Goal: Task Accomplishment & Management: Use online tool/utility

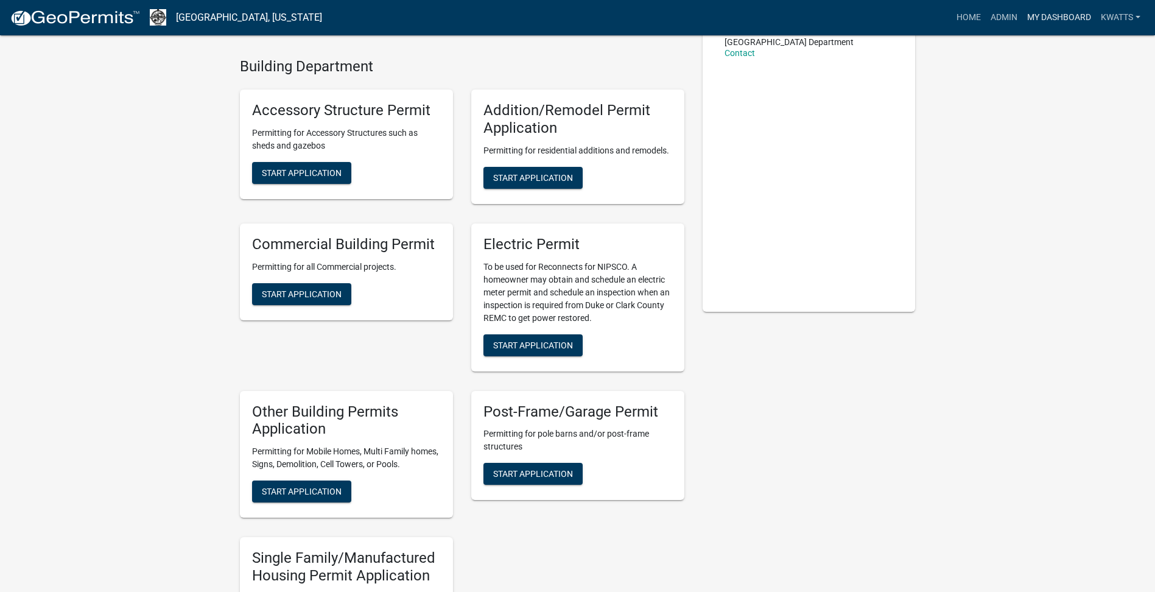
click at [1073, 10] on link "My Dashboard" at bounding box center [1060, 17] width 74 height 23
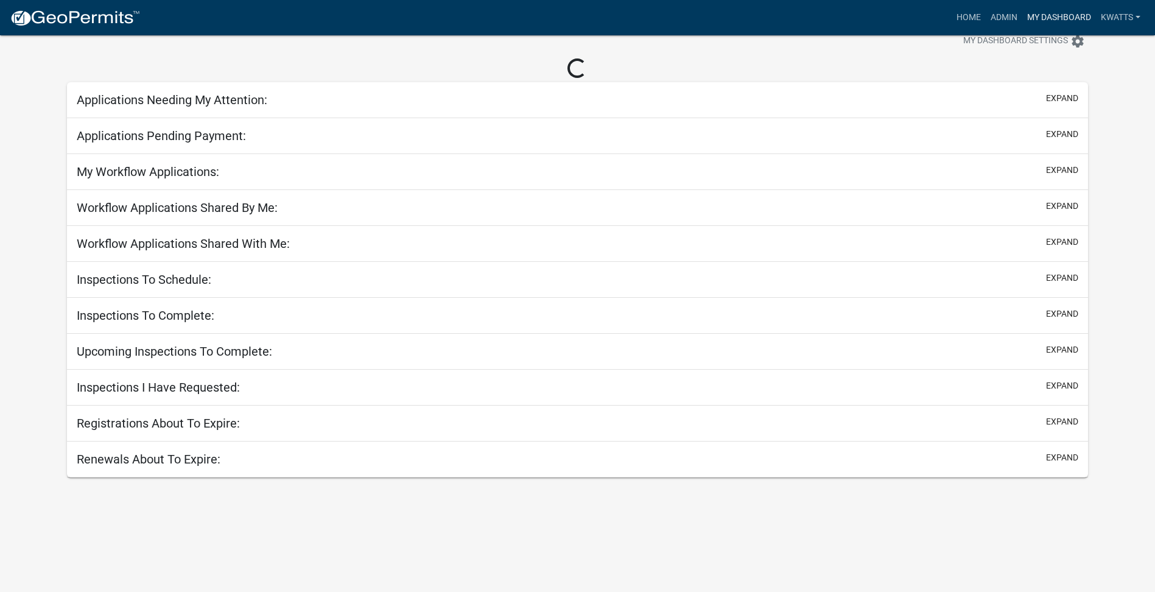
click at [1023, 22] on link "My Dashboard" at bounding box center [1060, 17] width 74 height 23
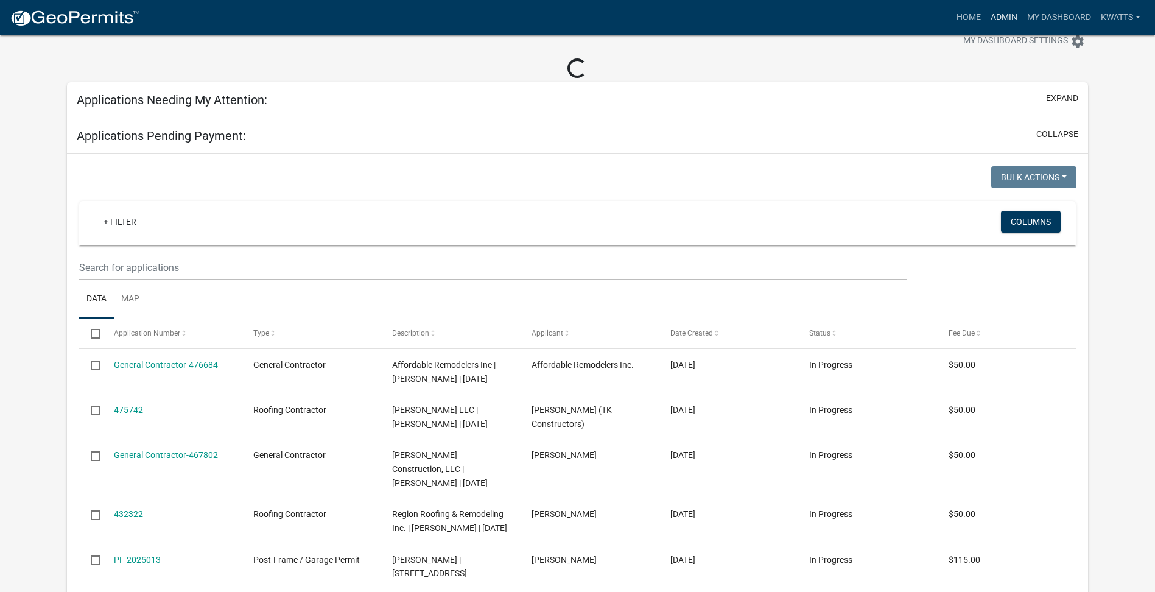
click at [995, 18] on link "Admin" at bounding box center [1004, 17] width 37 height 23
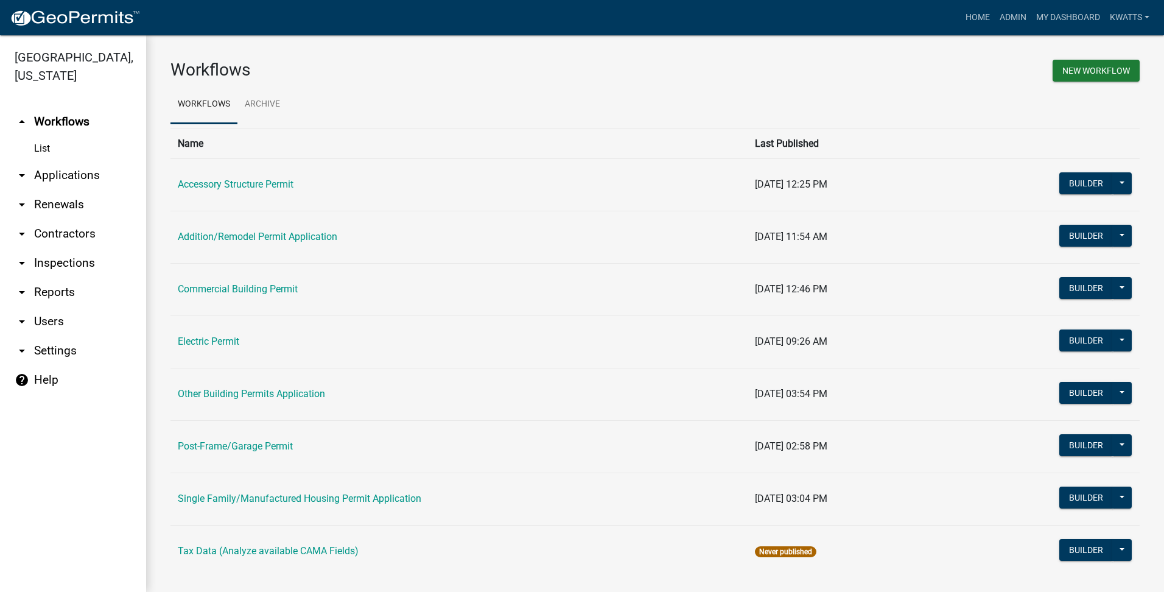
click at [79, 171] on link "arrow_drop_down Applications" at bounding box center [73, 175] width 146 height 29
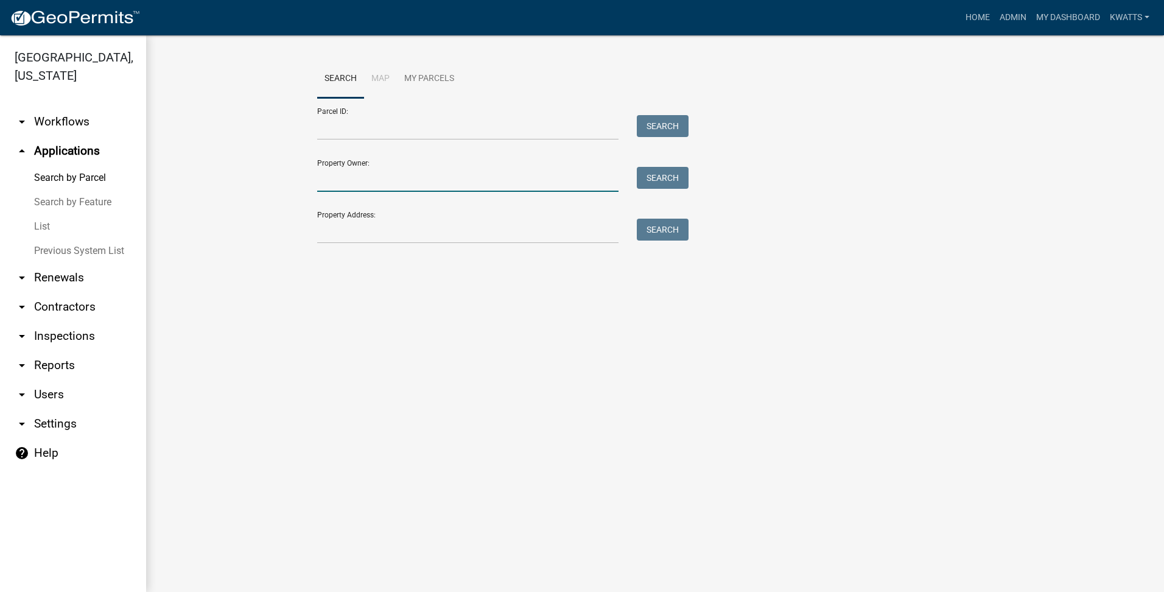
click at [395, 178] on input "Property Owner:" at bounding box center [467, 179] width 301 height 25
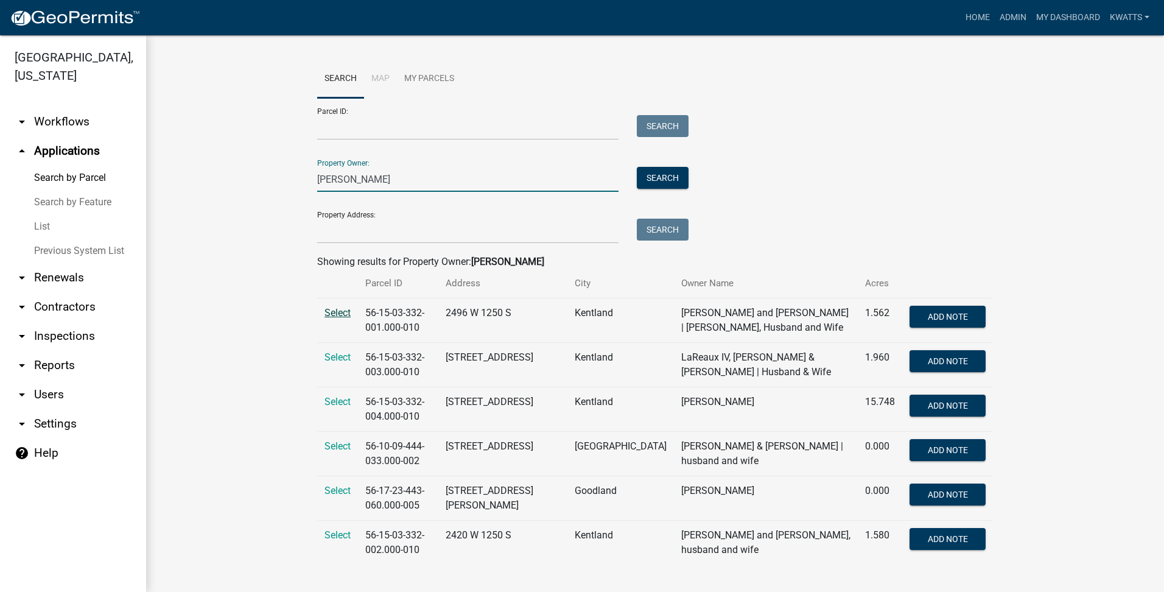
type input "[PERSON_NAME]"
click at [332, 316] on span "Select" at bounding box center [338, 313] width 26 height 12
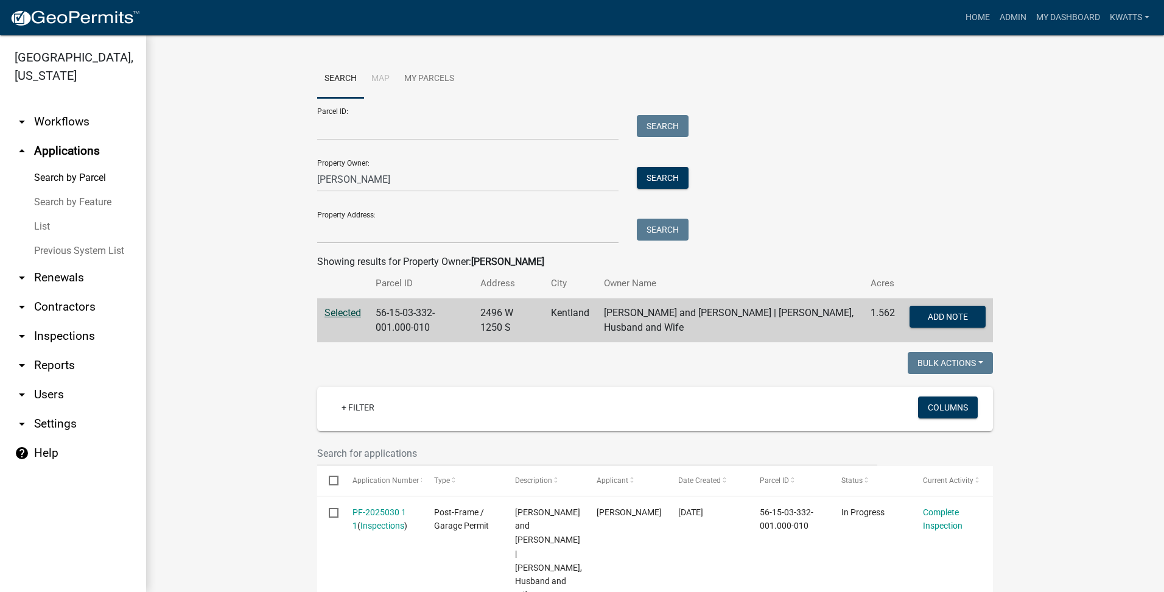
scroll to position [102, 0]
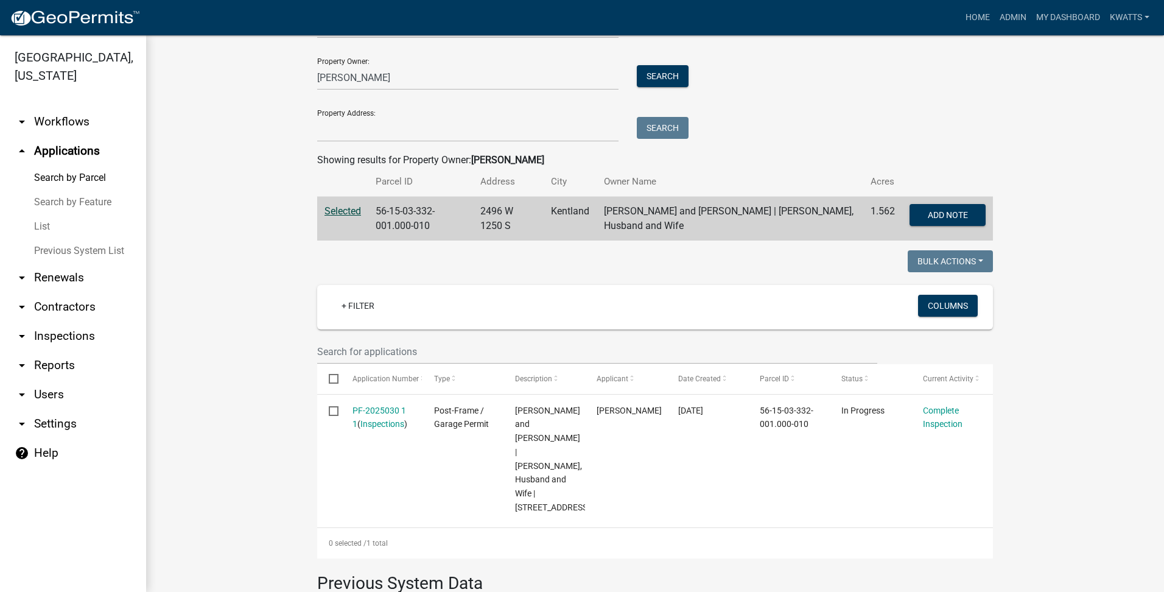
click at [80, 307] on link "arrow_drop_down Contractors" at bounding box center [73, 306] width 146 height 29
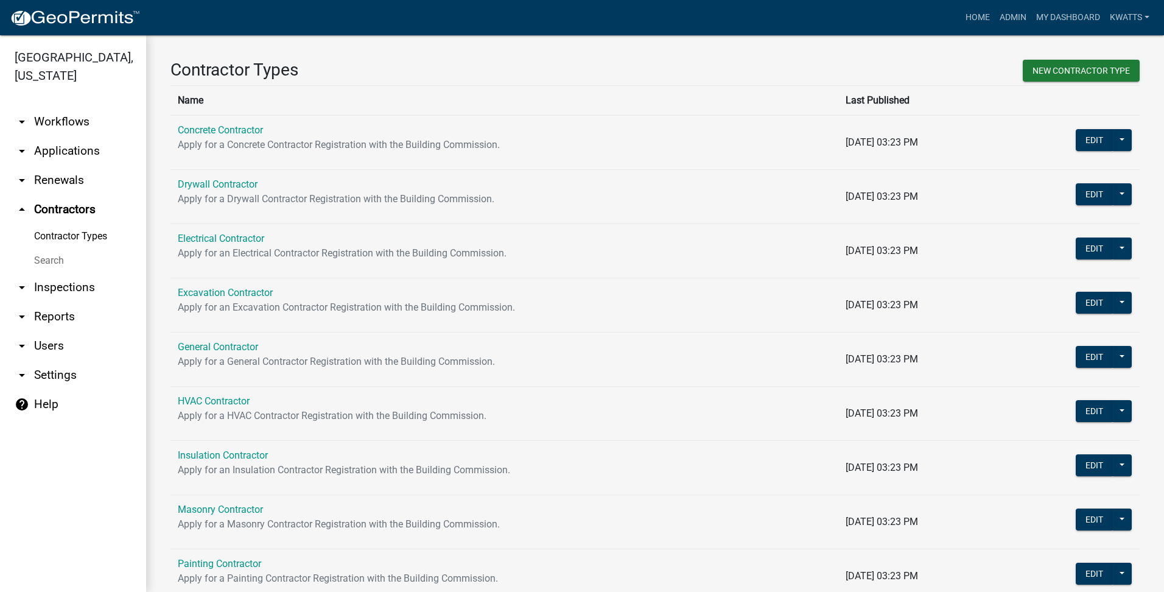
click at [100, 268] on link "Search" at bounding box center [73, 260] width 146 height 24
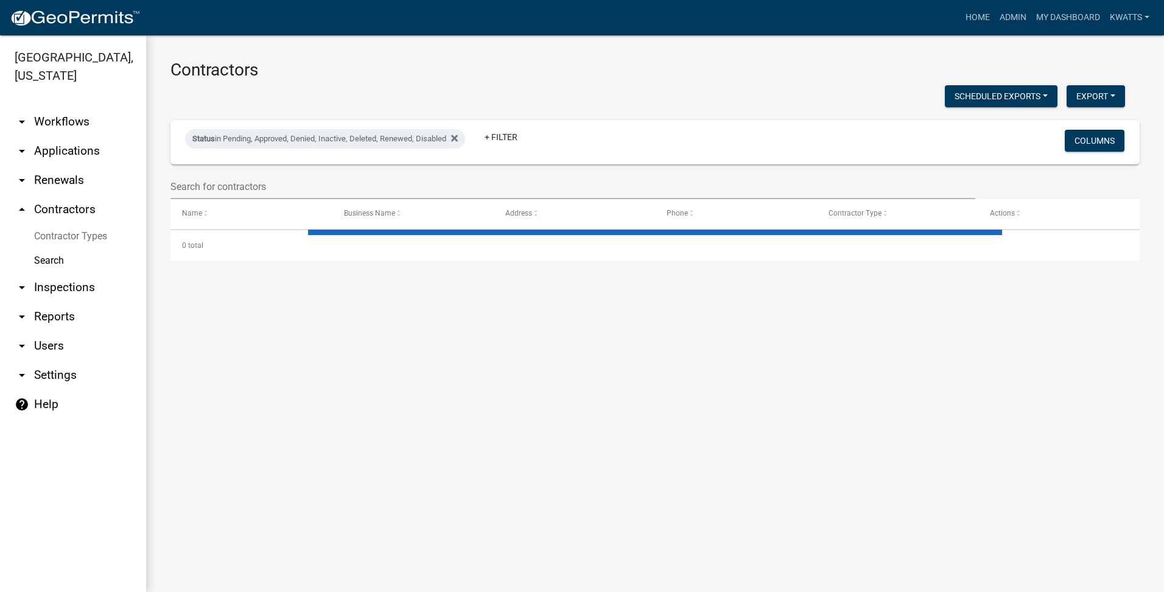
select select "3: 100"
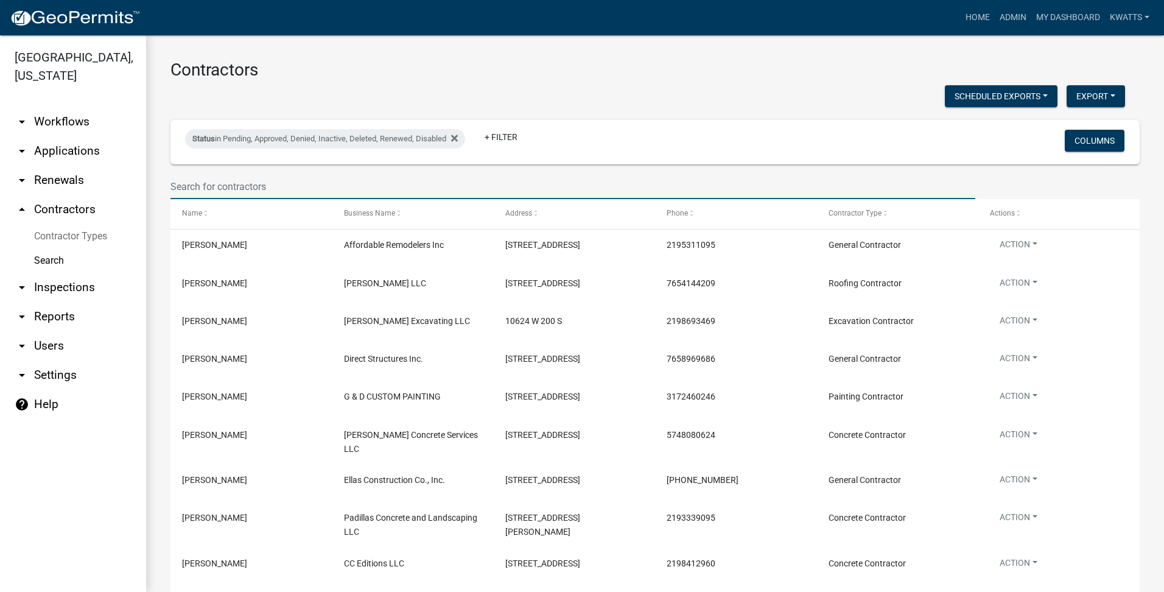
click at [331, 184] on input "text" at bounding box center [573, 186] width 805 height 25
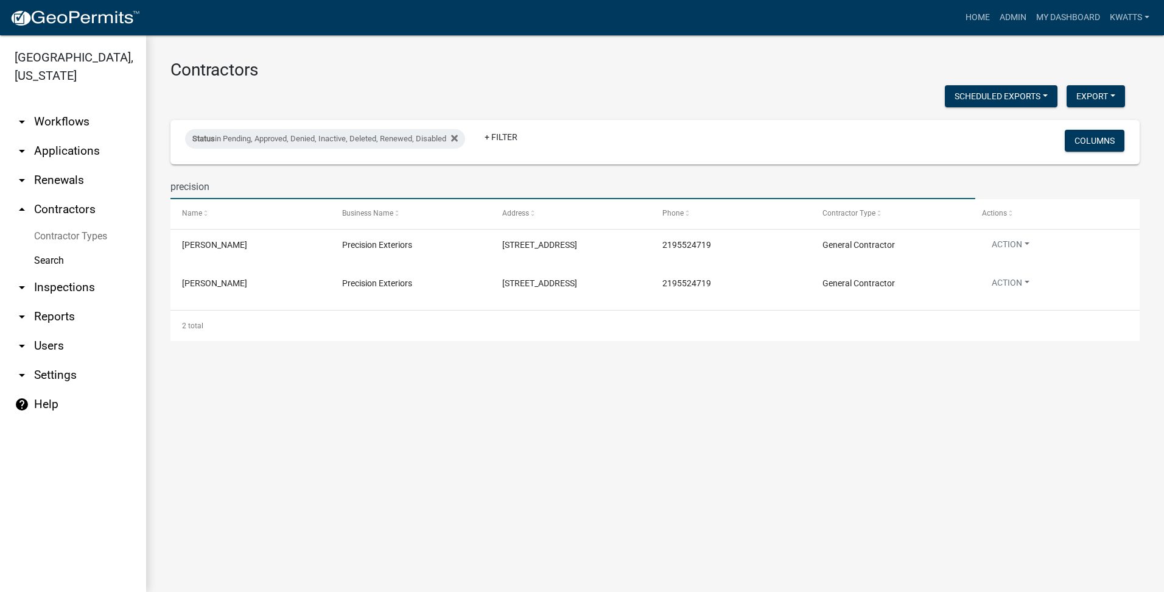
type input "precision"
